Goal: Information Seeking & Learning: Understand process/instructions

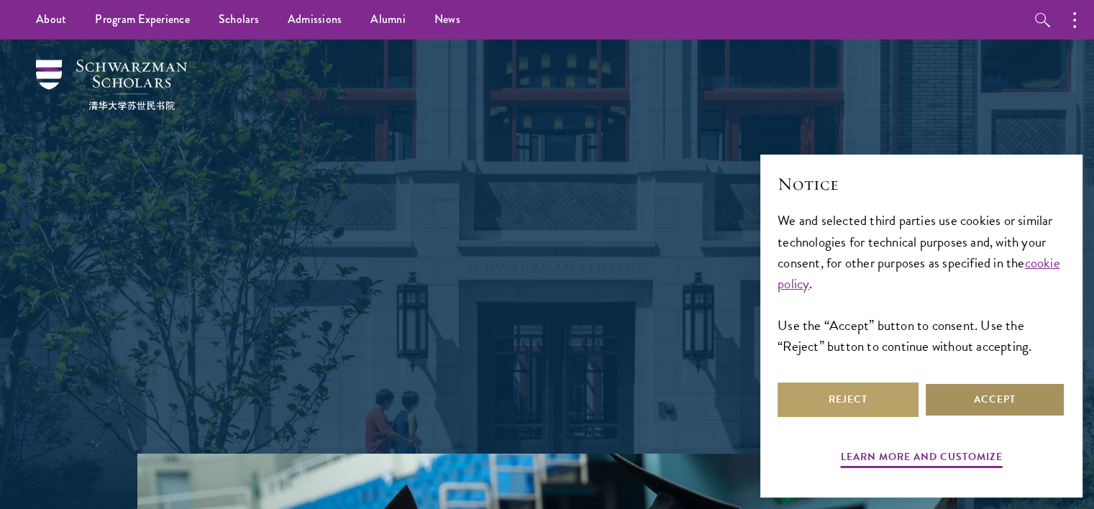
click at [1003, 406] on button "Accept" at bounding box center [994, 400] width 141 height 35
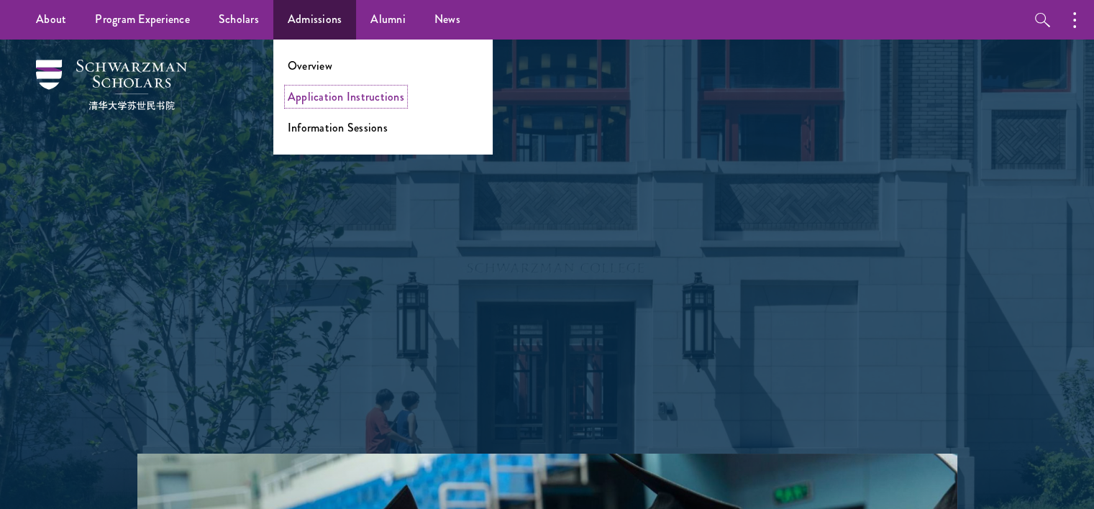
click at [315, 94] on link "Application Instructions" at bounding box center [346, 96] width 117 height 17
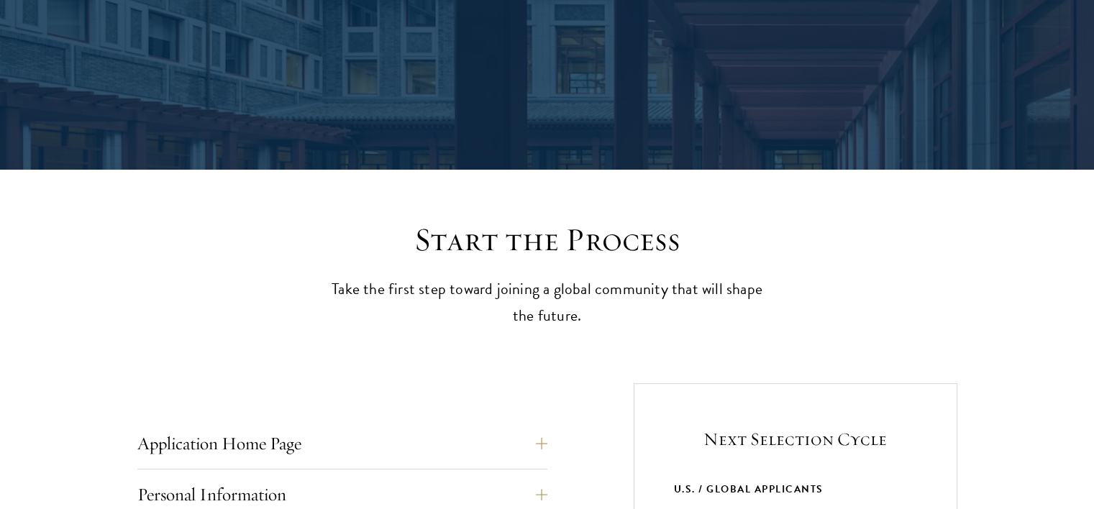
scroll to position [363, 0]
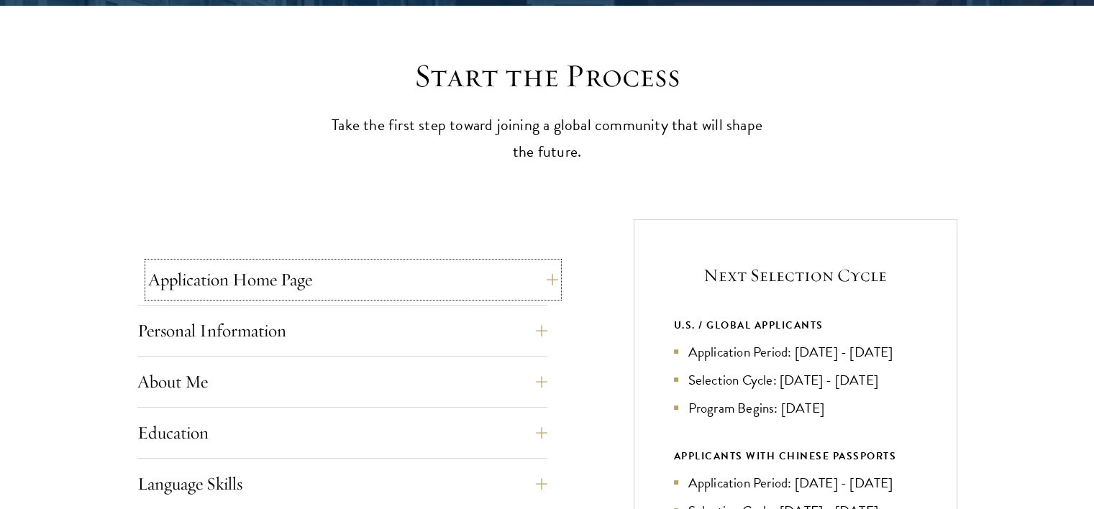
click at [550, 281] on button "Application Home Page" at bounding box center [353, 280] width 410 height 35
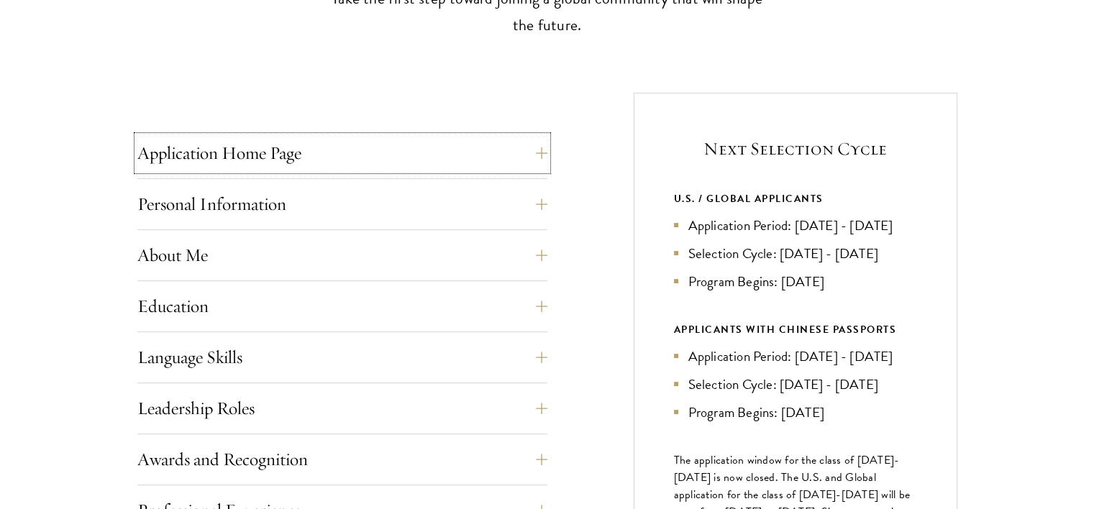
scroll to position [491, 0]
click at [488, 204] on button "Personal Information" at bounding box center [353, 203] width 410 height 35
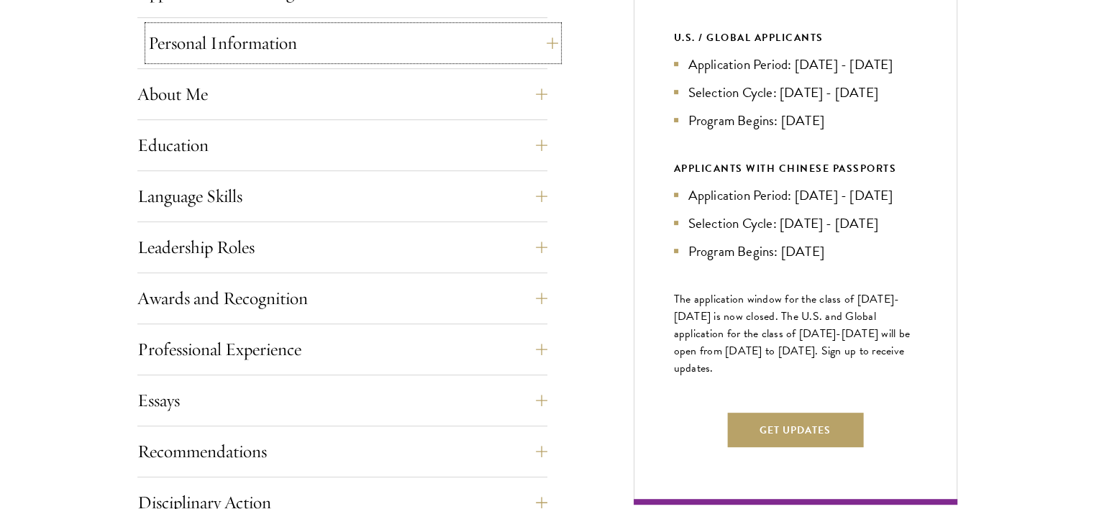
scroll to position [650, 0]
click at [562, 199] on div "Application Home Page The online application form must be completed in English.…" at bounding box center [547, 358] width 820 height 852
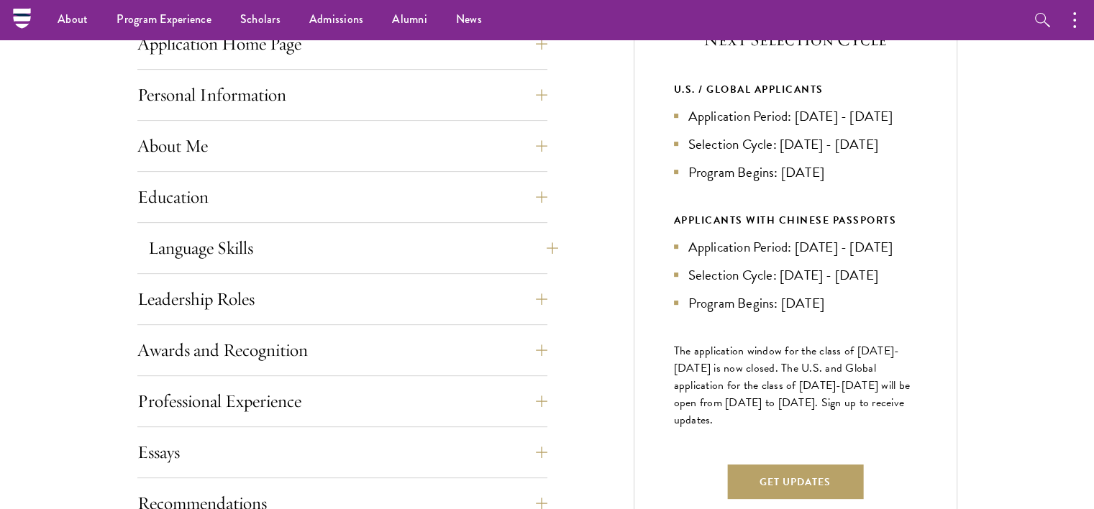
scroll to position [591, 0]
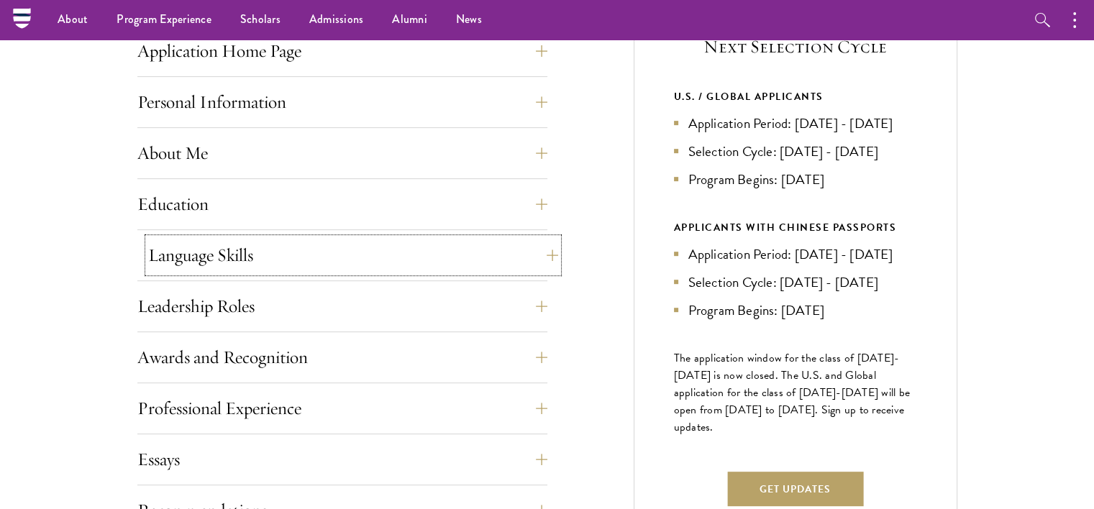
click at [385, 268] on button "Language Skills" at bounding box center [353, 255] width 410 height 35
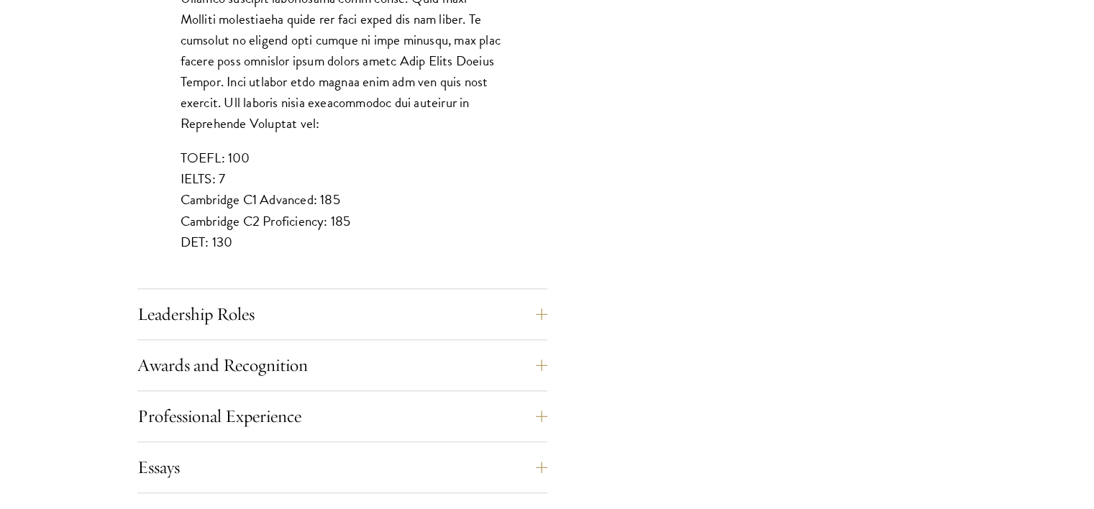
scroll to position [1318, 0]
click at [265, 305] on button "Leadership Roles" at bounding box center [353, 313] width 410 height 35
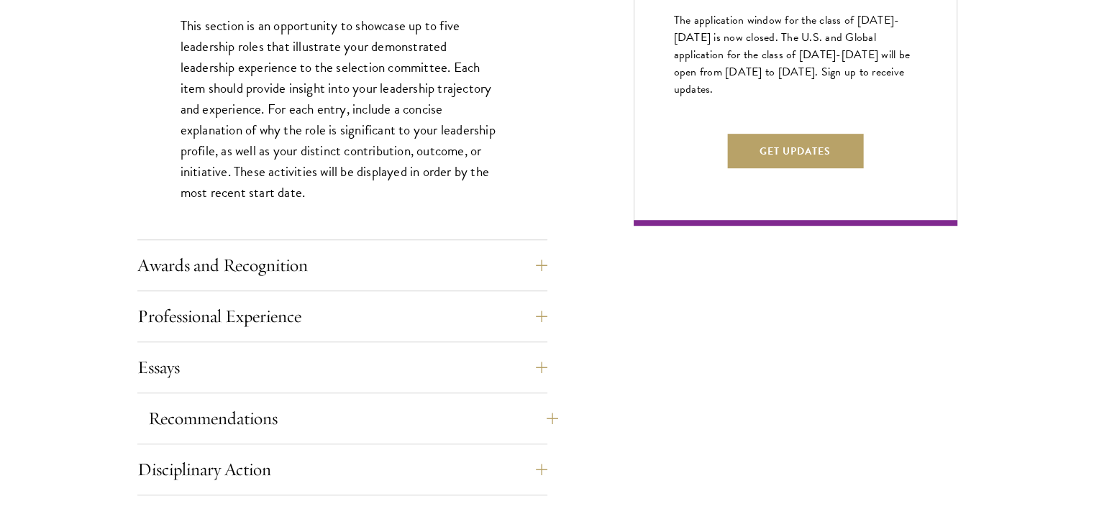
scroll to position [930, 0]
click at [542, 257] on button "Awards and Recognition" at bounding box center [353, 264] width 410 height 35
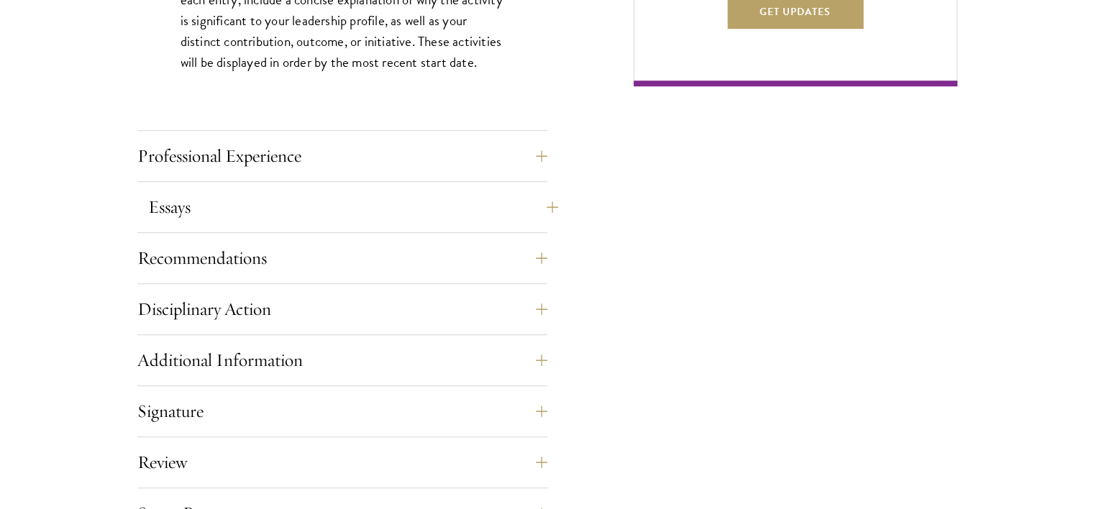
scroll to position [1073, 0]
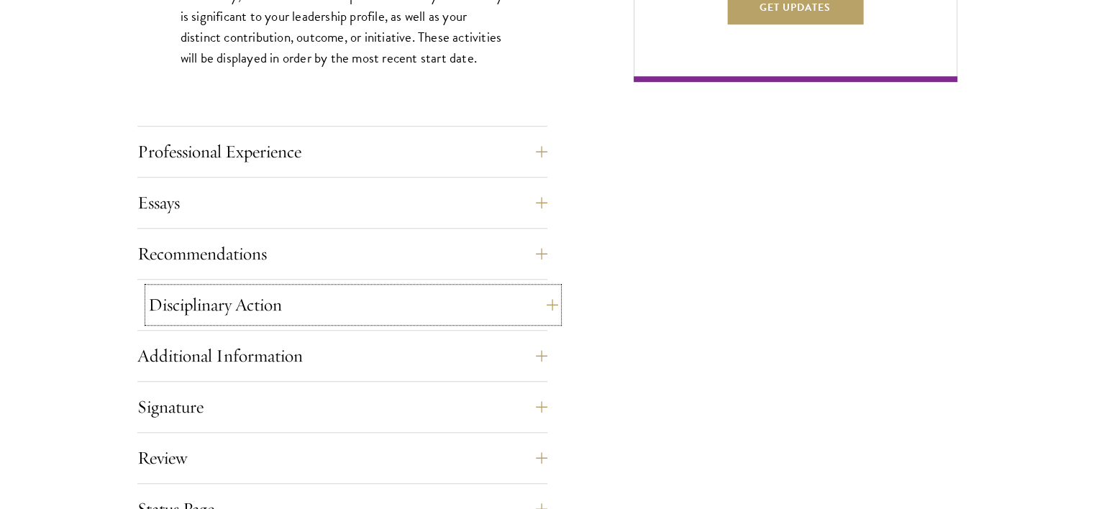
click at [552, 298] on button "Disciplinary Action" at bounding box center [353, 305] width 410 height 35
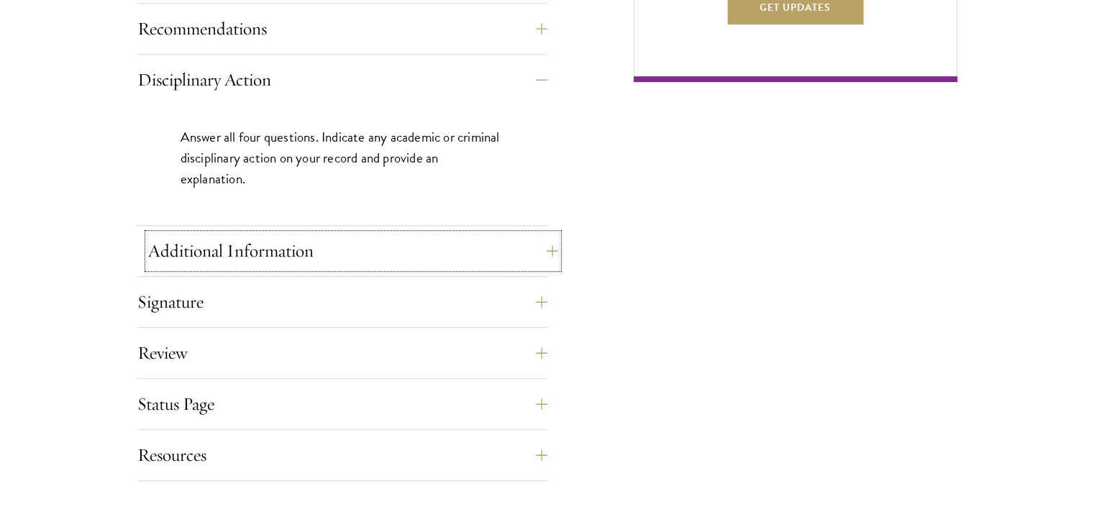
click at [542, 251] on button "Additional Information" at bounding box center [353, 251] width 410 height 35
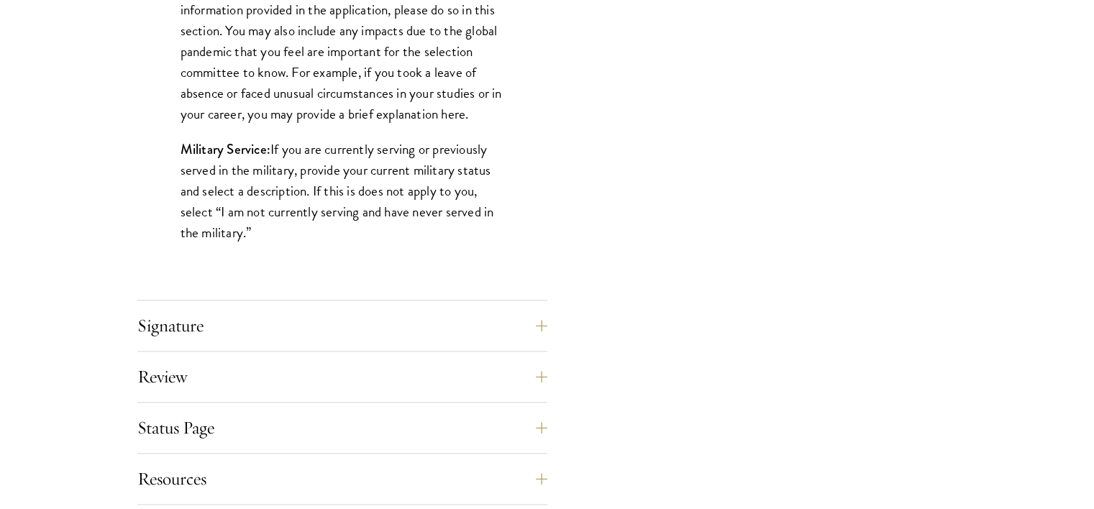
scroll to position [1507, 0]
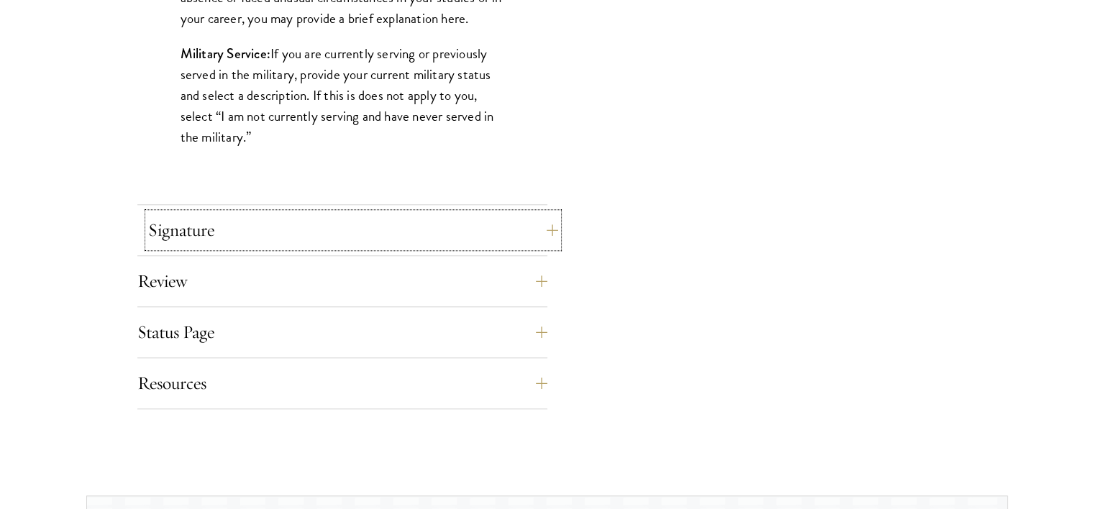
click at [542, 223] on button "Signature" at bounding box center [353, 230] width 410 height 35
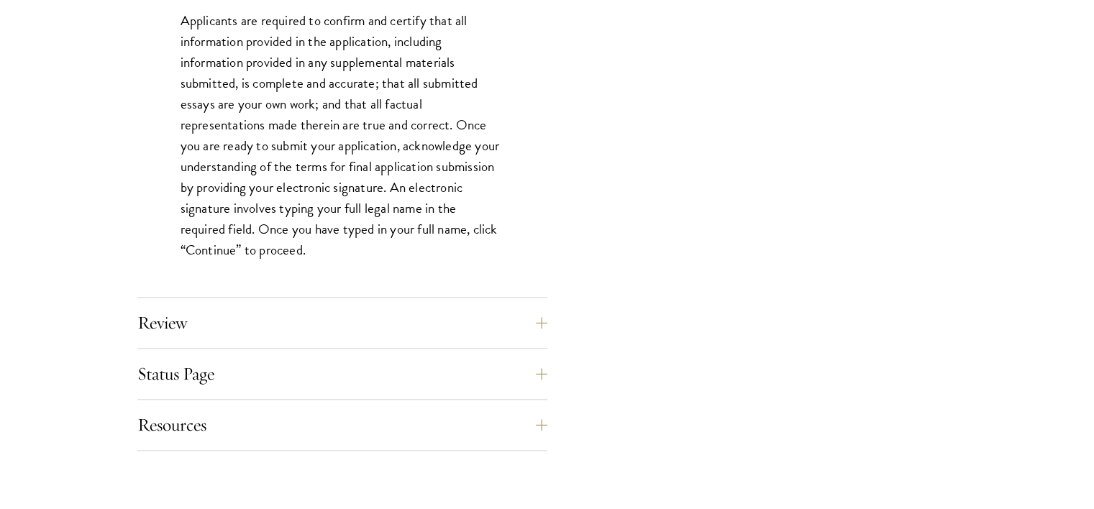
scroll to position [1295, 0]
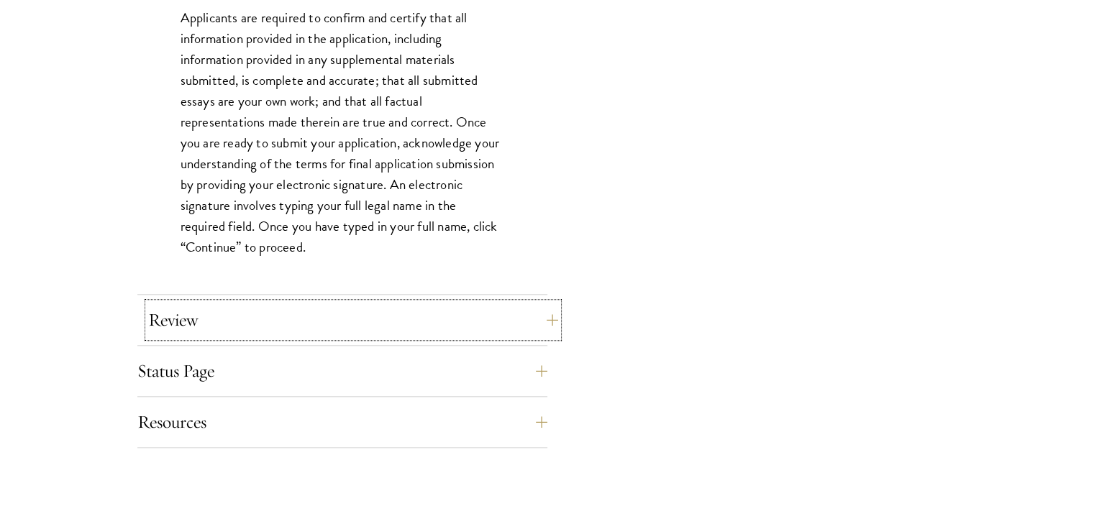
click at [538, 316] on button "Review" at bounding box center [353, 320] width 410 height 35
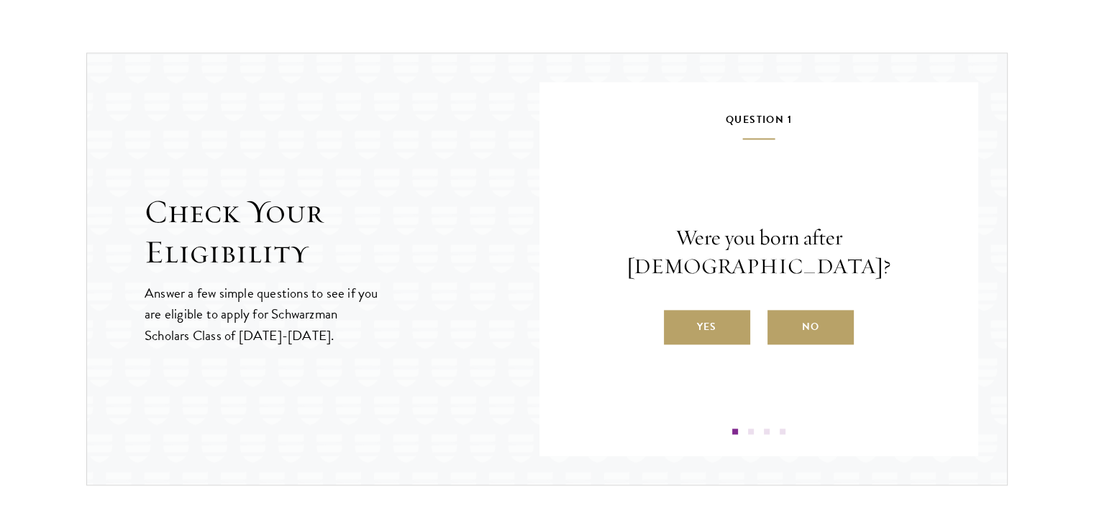
scroll to position [1937, 0]
click at [737, 310] on label "Yes" at bounding box center [707, 326] width 86 height 35
click at [677, 311] on input "Yes" at bounding box center [670, 317] width 13 height 13
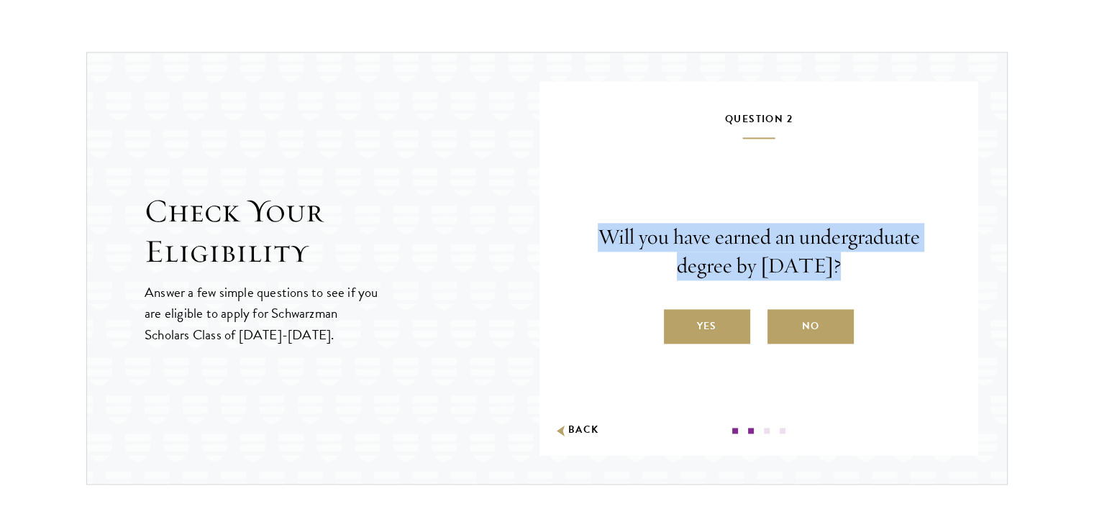
drag, startPoint x: 798, startPoint y: 265, endPoint x: 594, endPoint y: 230, distance: 207.2
click at [594, 230] on p "Will you have earned an undergraduate degree by [DATE]?" at bounding box center [759, 252] width 352 height 58
click at [642, 193] on div "Question 2 Will you have earned an undergraduate degree by [DATE]? Yes No Back" at bounding box center [759, 272] width 352 height 324
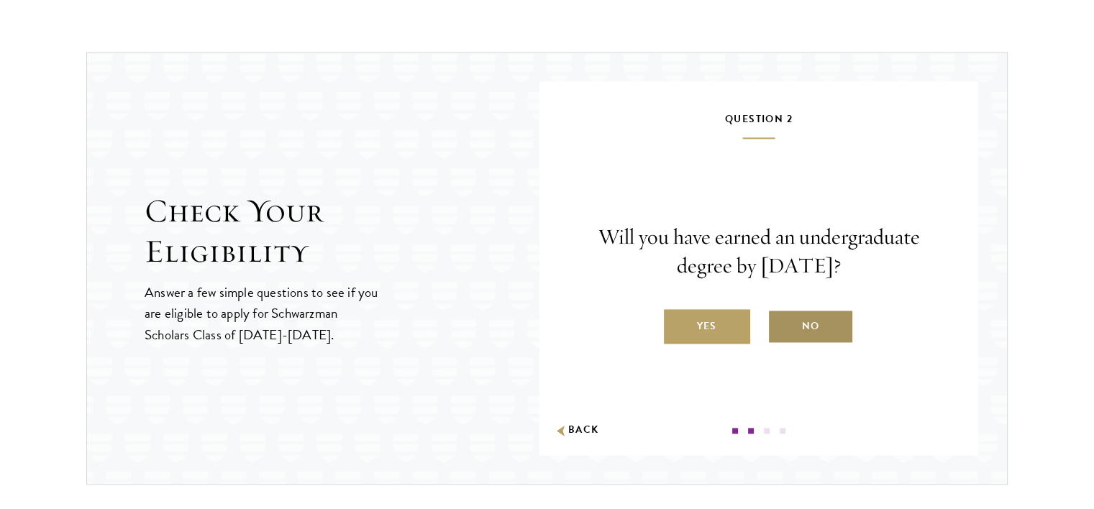
click at [788, 319] on label "No" at bounding box center [810, 326] width 86 height 35
click at [780, 319] on input "No" at bounding box center [773, 317] width 13 height 13
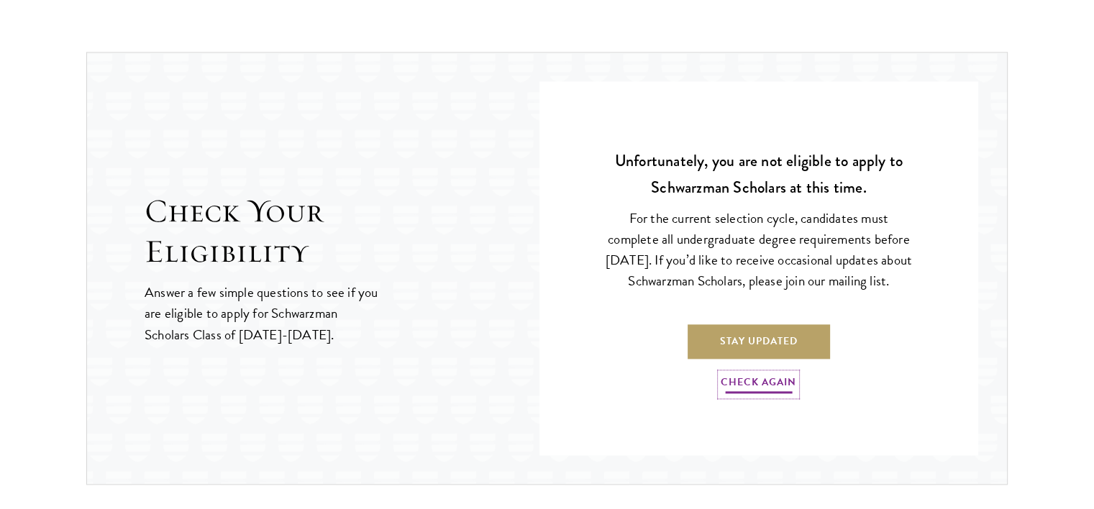
click at [773, 389] on link "Check Again" at bounding box center [759, 384] width 76 height 22
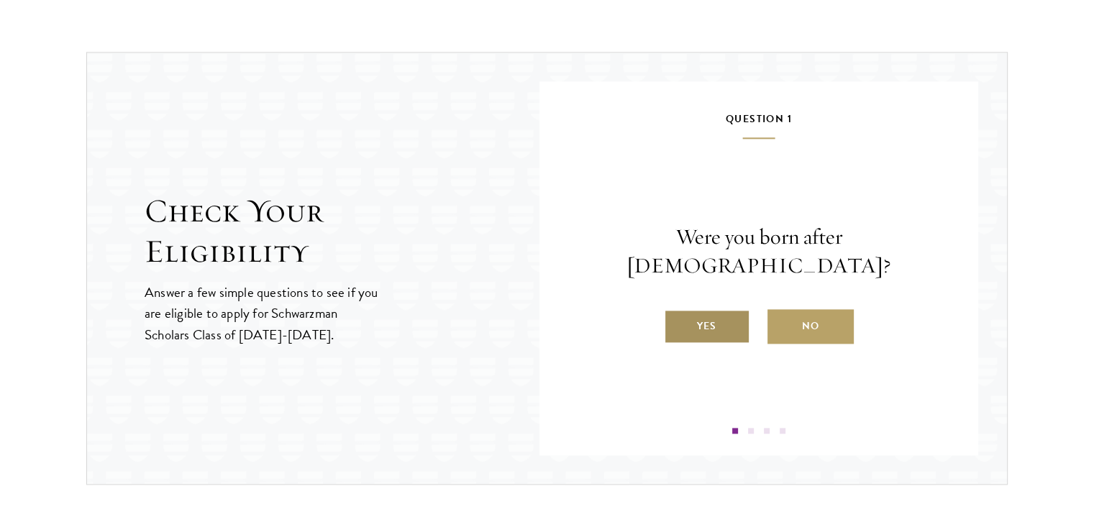
click at [745, 309] on label "Yes" at bounding box center [707, 326] width 86 height 35
click at [677, 311] on input "Yes" at bounding box center [670, 317] width 13 height 13
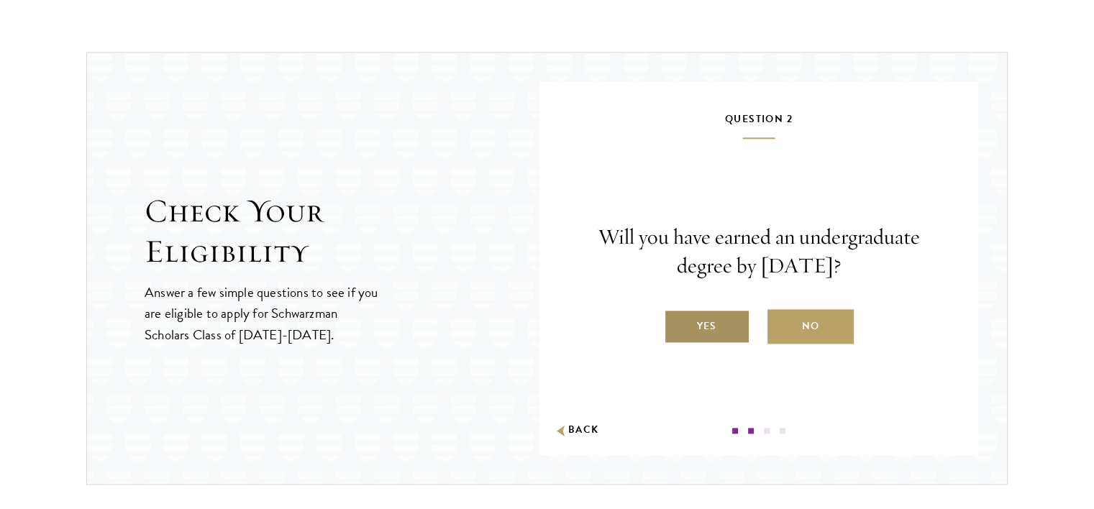
click at [737, 316] on label "Yes" at bounding box center [707, 326] width 86 height 35
click at [677, 316] on input "Yes" at bounding box center [670, 317] width 13 height 13
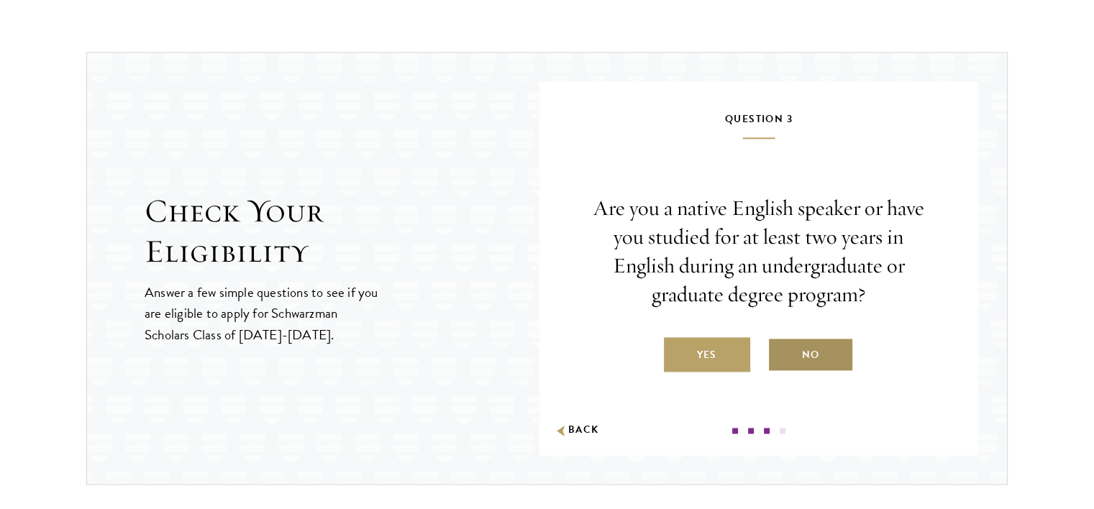
click at [800, 348] on label "No" at bounding box center [810, 354] width 86 height 35
click at [780, 348] on input "No" at bounding box center [773, 345] width 13 height 13
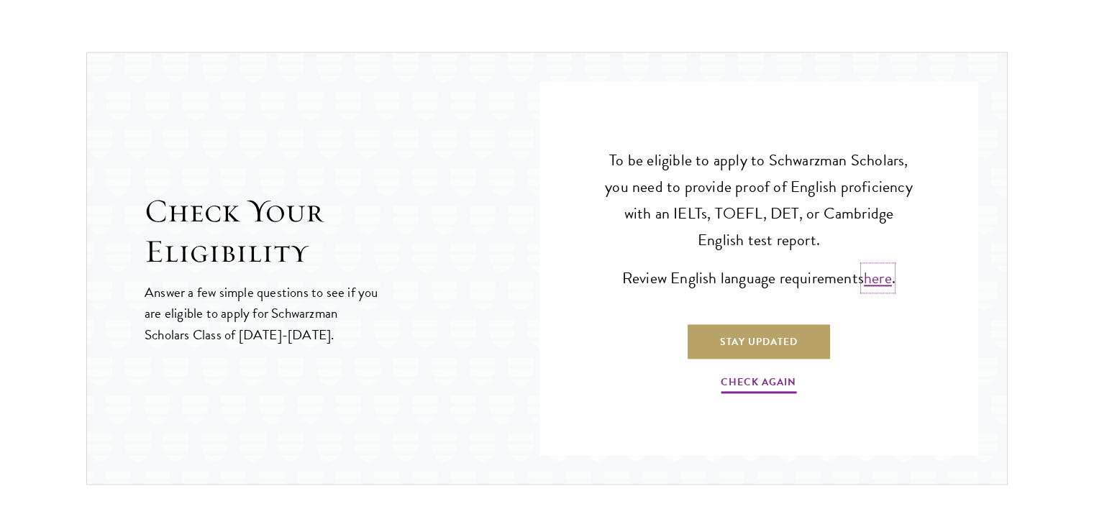
click at [885, 273] on link "here" at bounding box center [878, 278] width 28 height 24
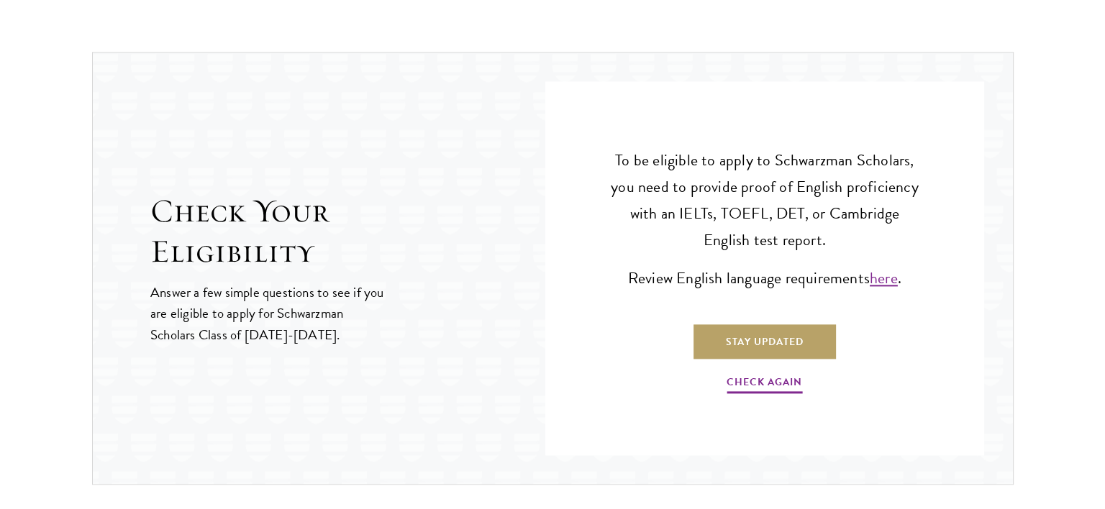
scroll to position [829, 0]
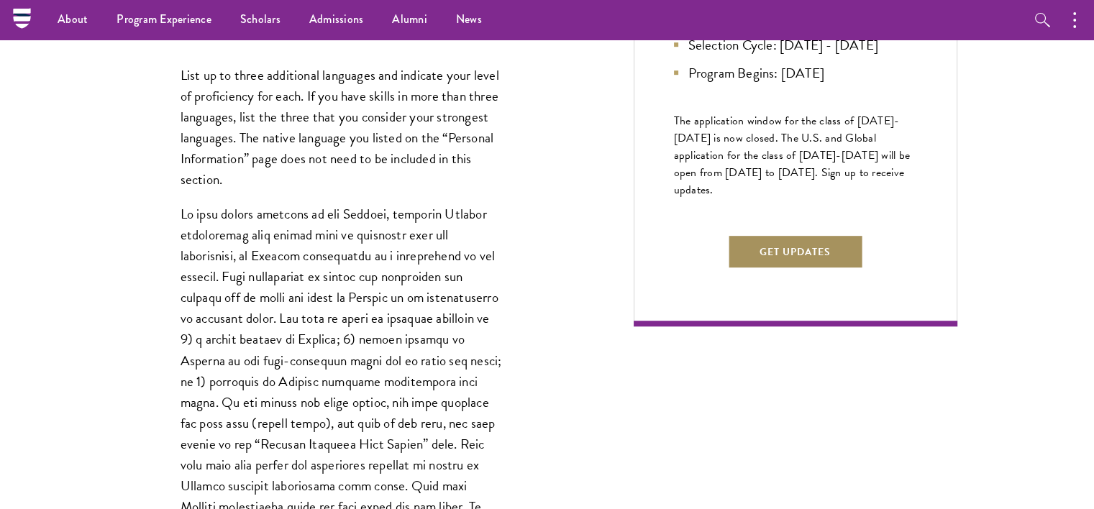
click at [808, 269] on button "Get Updates" at bounding box center [795, 251] width 136 height 35
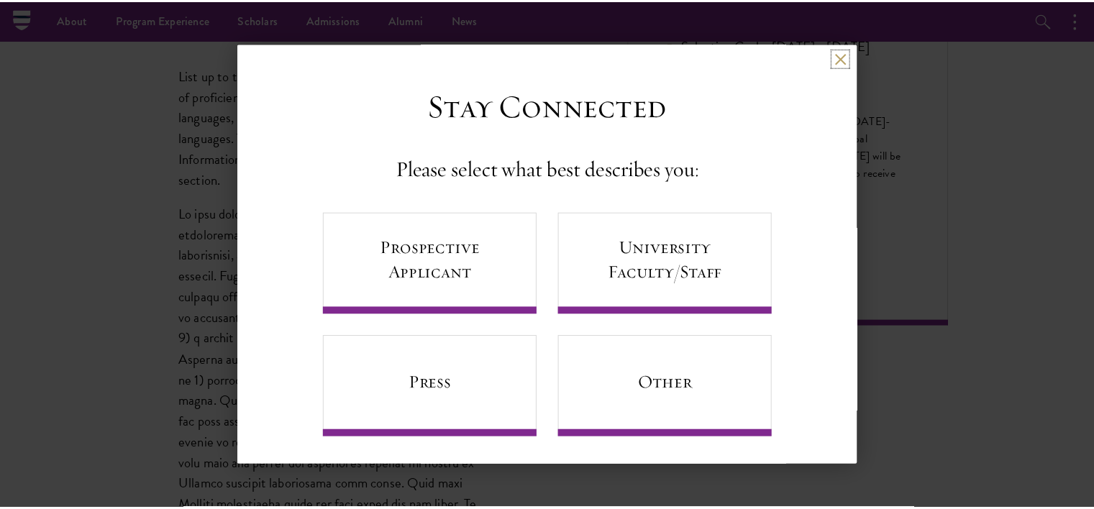
scroll to position [4, 0]
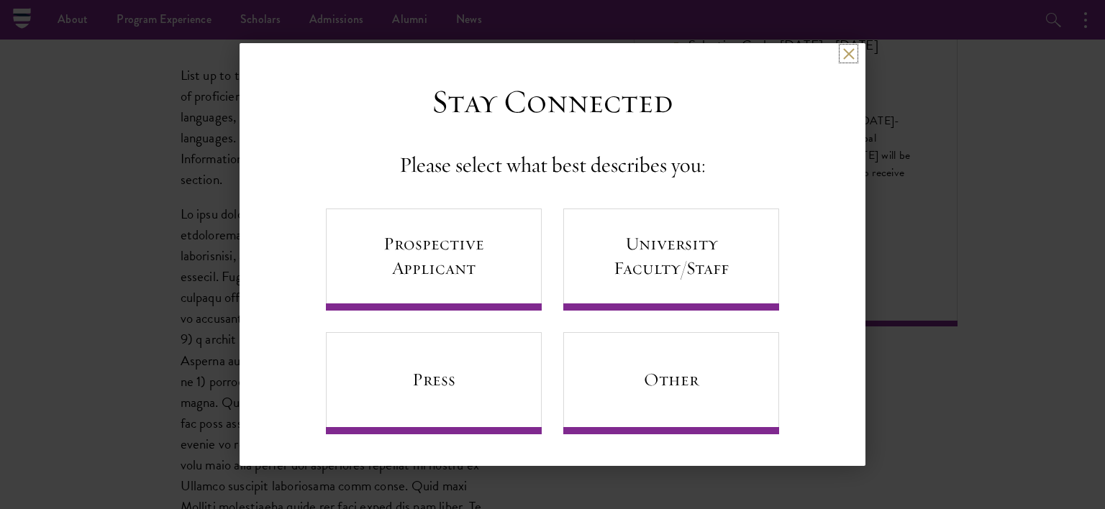
click at [842, 52] on button at bounding box center [848, 53] width 12 height 12
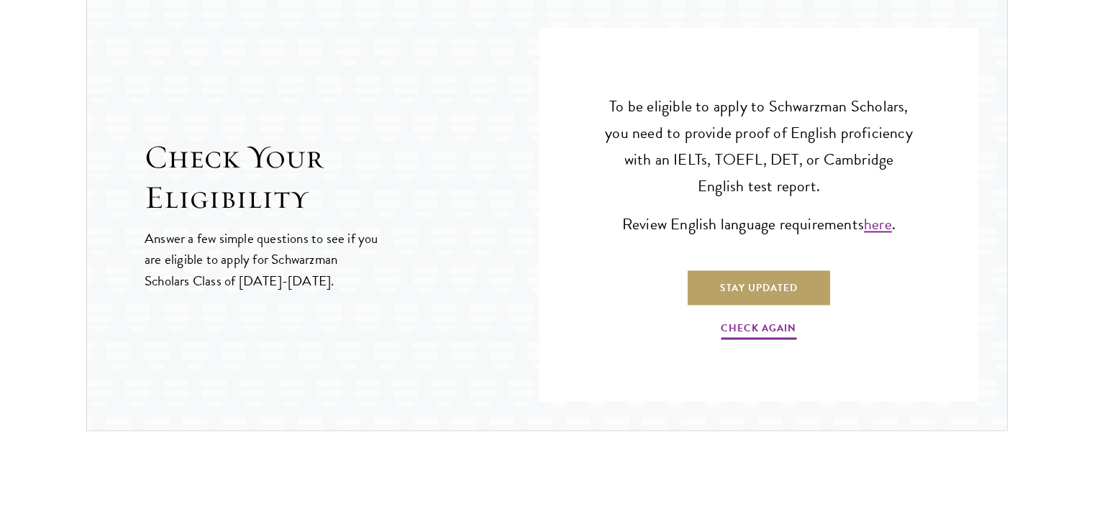
scroll to position [2256, 0]
click at [791, 328] on link "Check Again" at bounding box center [759, 330] width 76 height 22
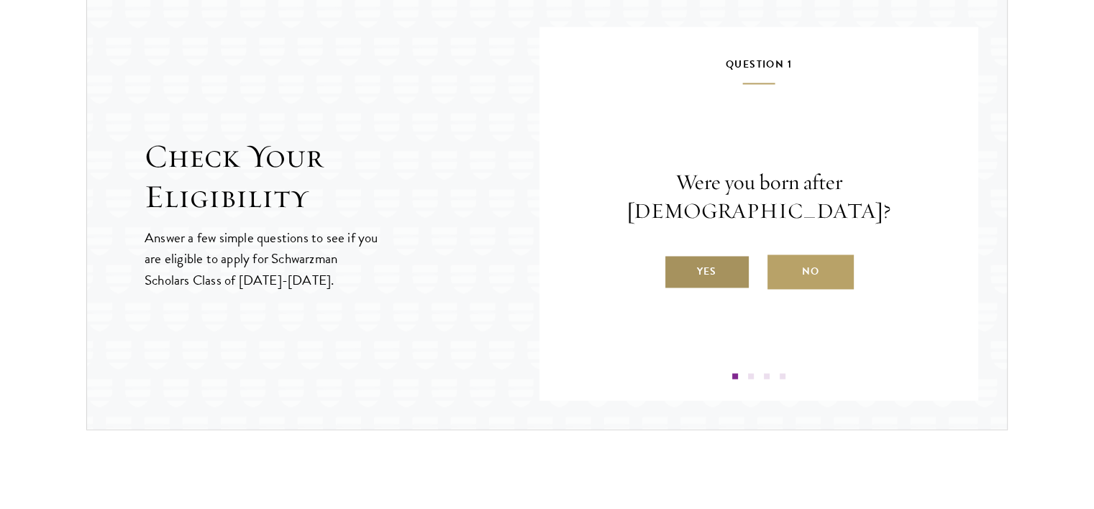
click at [738, 255] on label "Yes" at bounding box center [707, 272] width 86 height 35
click at [677, 256] on input "Yes" at bounding box center [670, 262] width 13 height 13
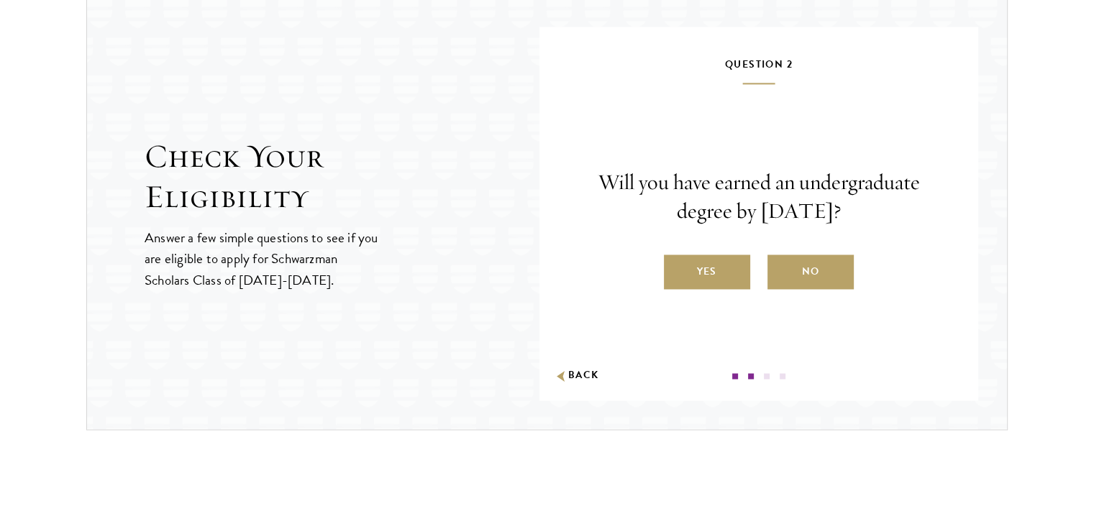
click at [738, 255] on label "Yes" at bounding box center [707, 272] width 86 height 35
click at [677, 256] on input "Yes" at bounding box center [670, 262] width 13 height 13
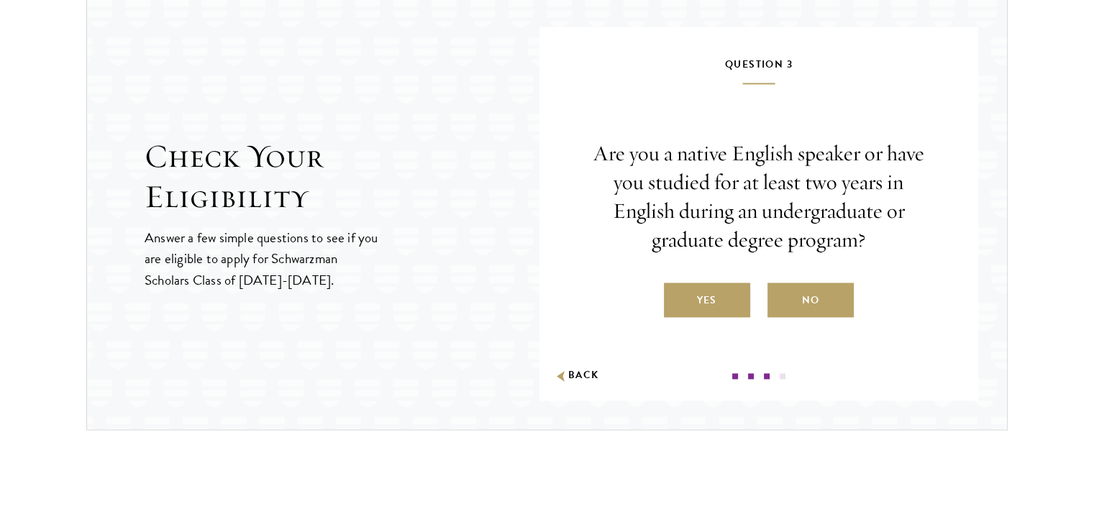
click at [738, 253] on div "Are you a native English speaker or have you studied for at least two years in …" at bounding box center [759, 229] width 352 height 178
click at [729, 287] on label "Yes" at bounding box center [707, 300] width 86 height 35
click at [677, 287] on input "Yes" at bounding box center [670, 291] width 13 height 13
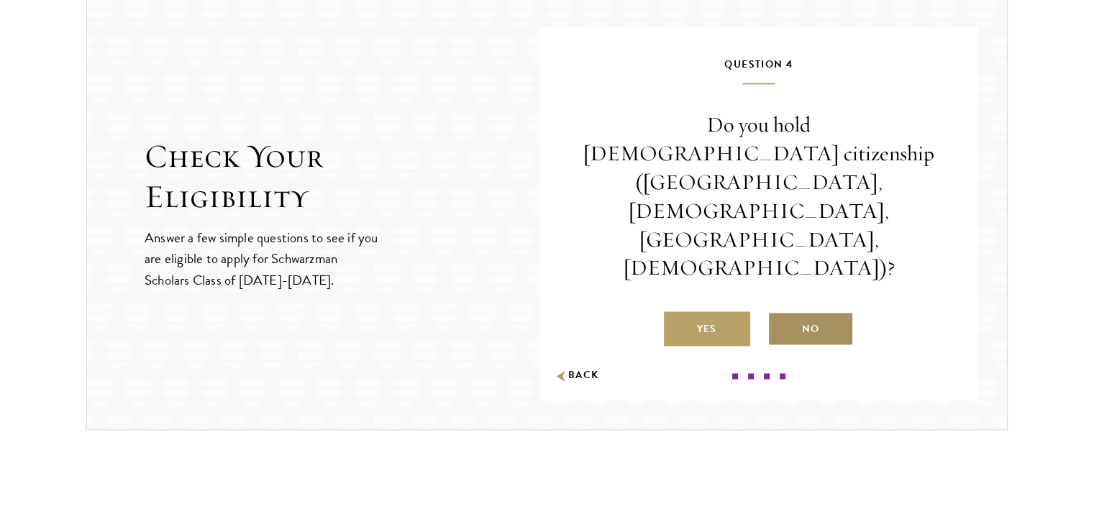
click at [803, 311] on label "No" at bounding box center [810, 328] width 86 height 35
click at [780, 314] on input "No" at bounding box center [773, 320] width 13 height 13
